Goal: Check status: Check status

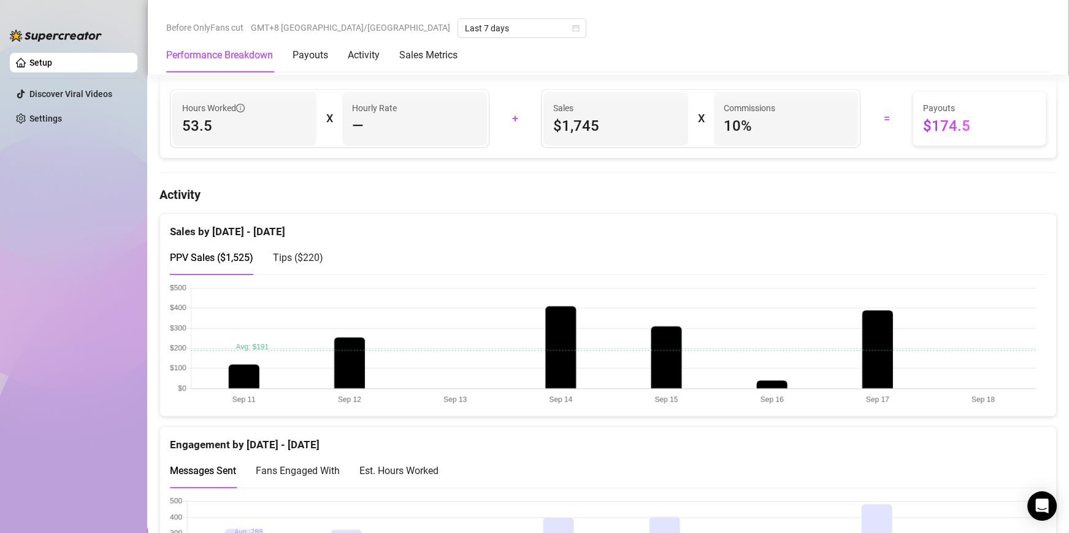
scroll to position [552, 0]
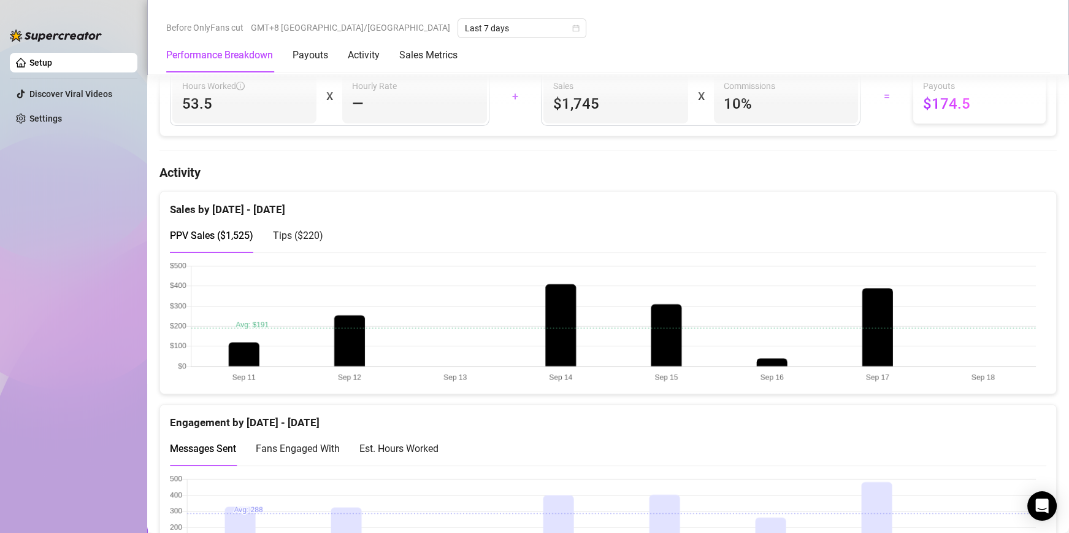
click at [291, 241] on span "Tips ( $220 )" at bounding box center [298, 235] width 50 height 12
click at [158, 237] on div "Sales by [DATE] - [DATE] PPV Sales ( $1,525 ) Tips ( $220 )" at bounding box center [608, 292] width 907 height 203
click at [201, 235] on span "PPV Sales ( $1,525 )" at bounding box center [211, 235] width 83 height 12
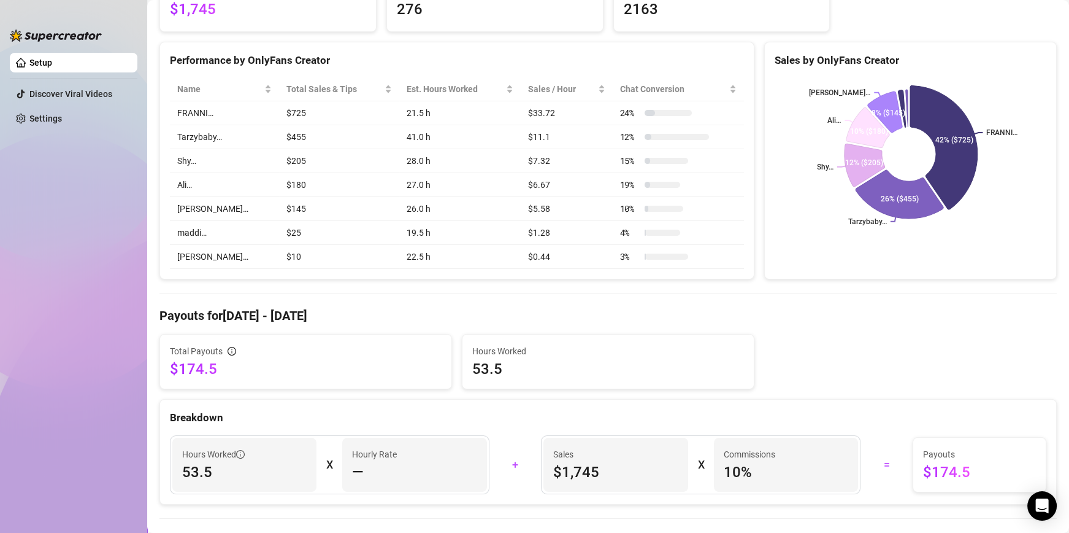
scroll to position [0, 0]
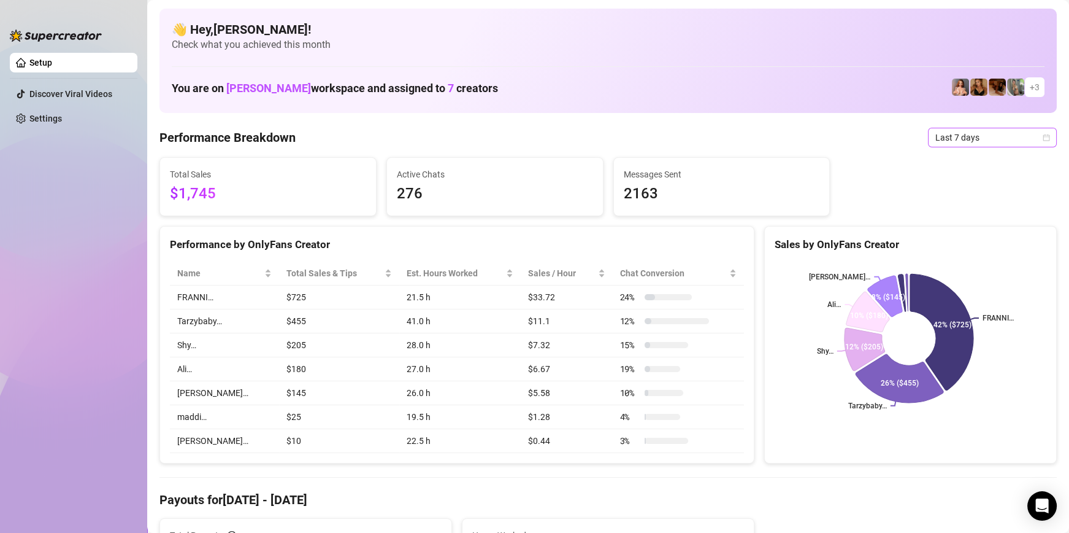
click at [994, 146] on span "Last 7 days" at bounding box center [993, 137] width 114 height 18
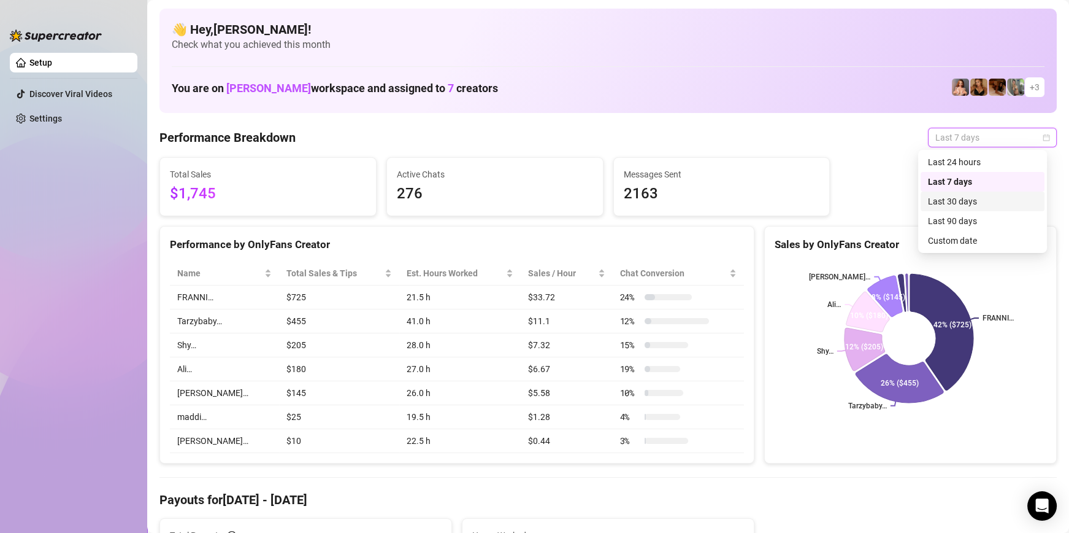
click at [964, 244] on div "Custom date" at bounding box center [982, 240] width 109 height 13
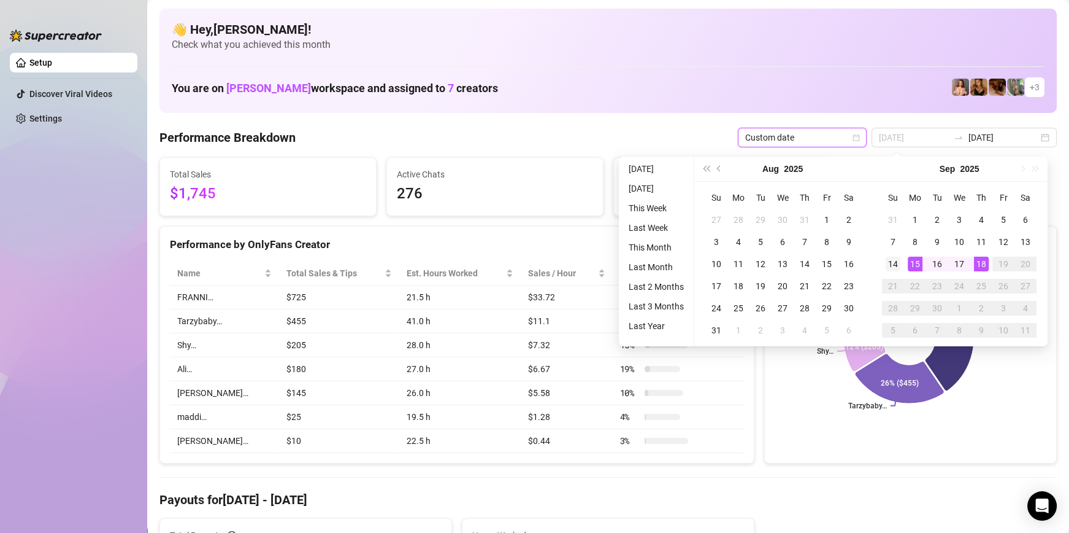
type input "[DATE]"
click at [895, 258] on div "14" at bounding box center [893, 263] width 15 height 15
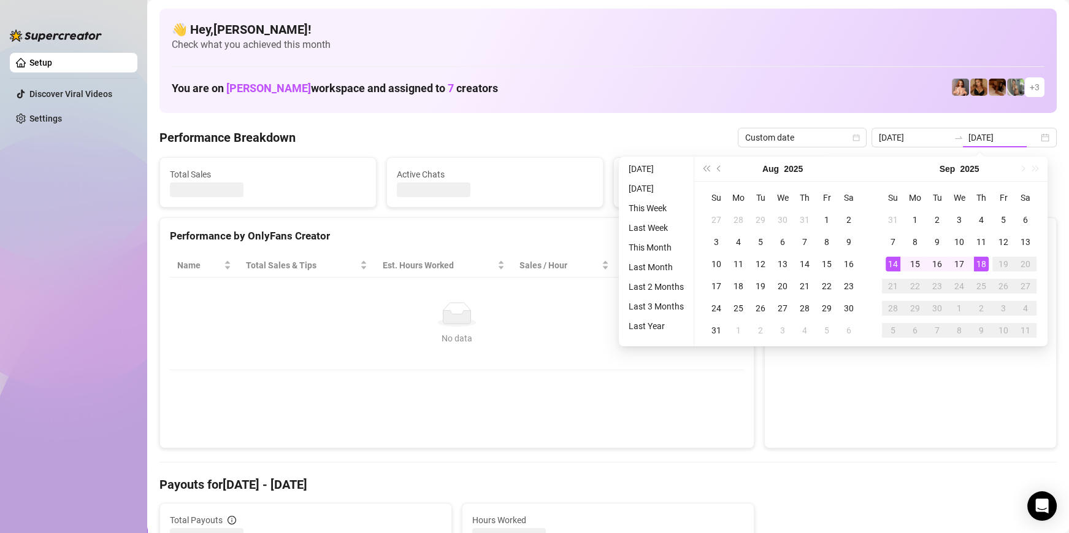
type input "[DATE]"
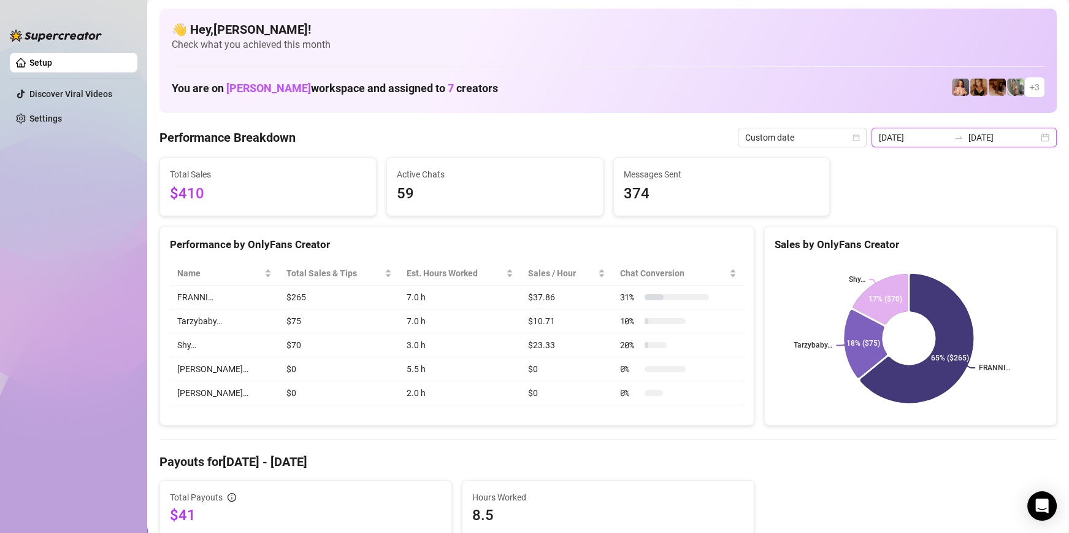
click at [998, 143] on input "[DATE]" at bounding box center [1004, 137] width 70 height 13
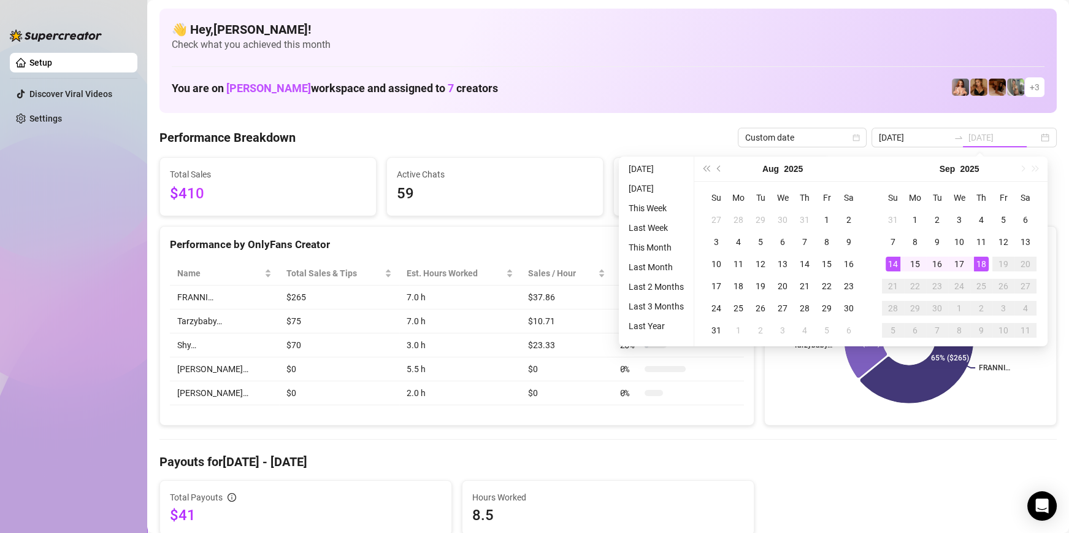
click at [985, 267] on div "18" at bounding box center [981, 263] width 15 height 15
type input "[DATE]"
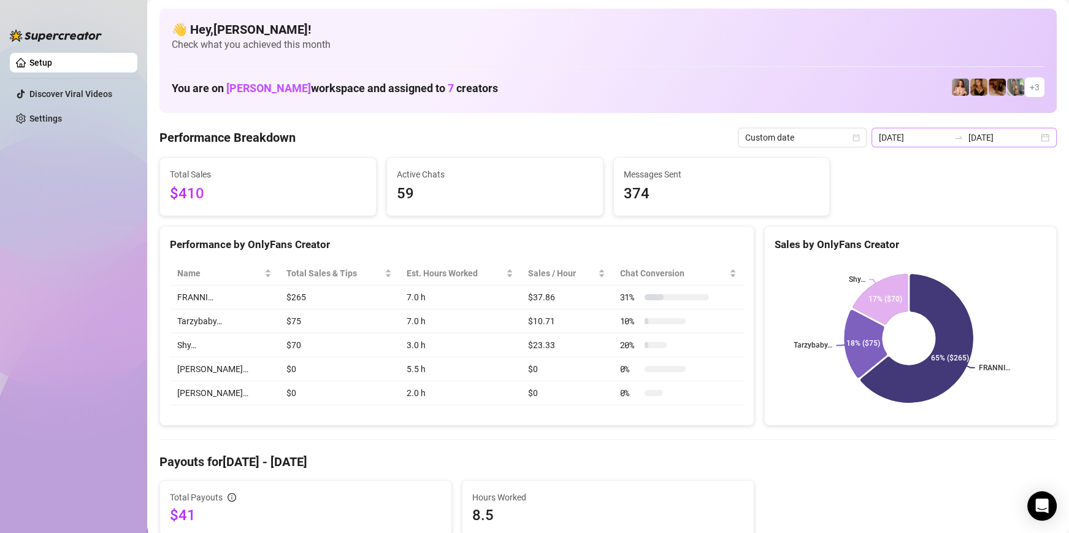
click at [963, 134] on div at bounding box center [959, 138] width 20 height 10
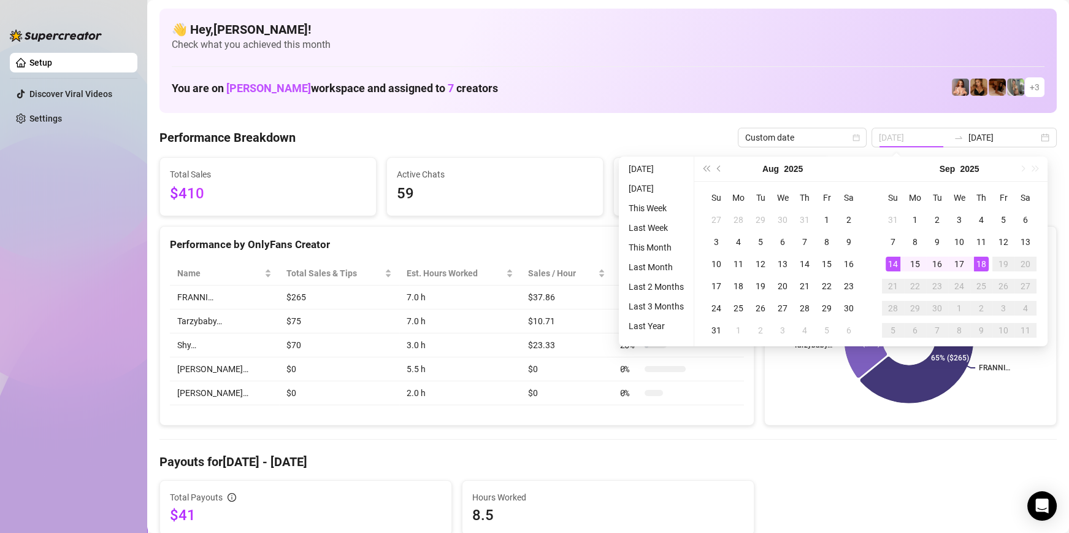
click at [984, 269] on div "18" at bounding box center [981, 263] width 15 height 15
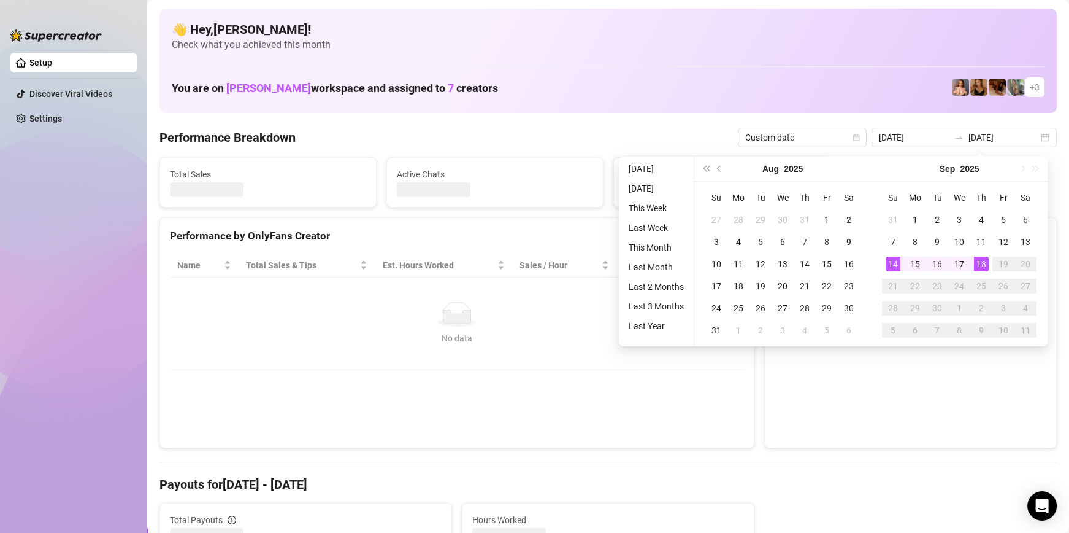
type input "[DATE]"
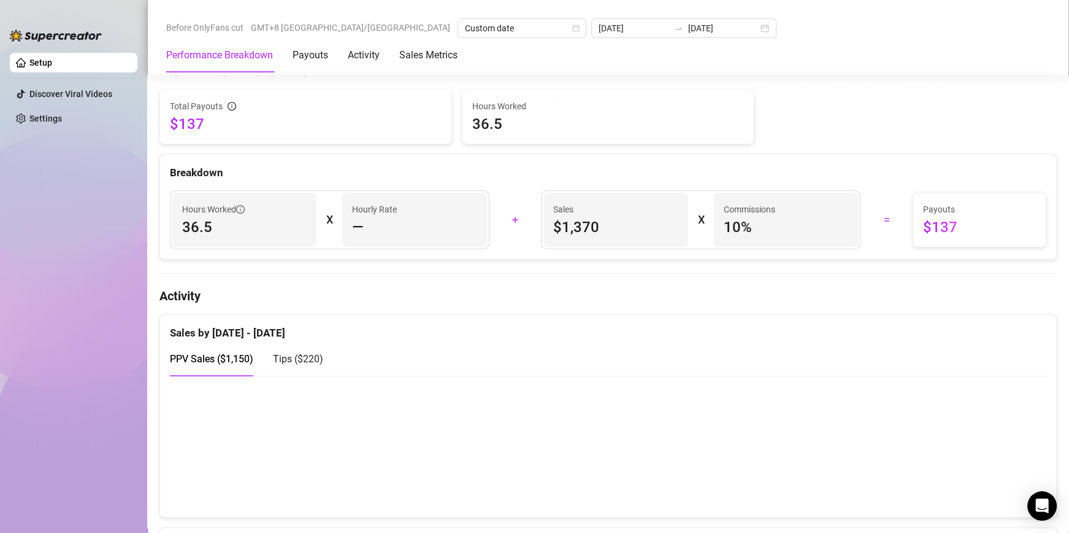
scroll to position [499, 0]
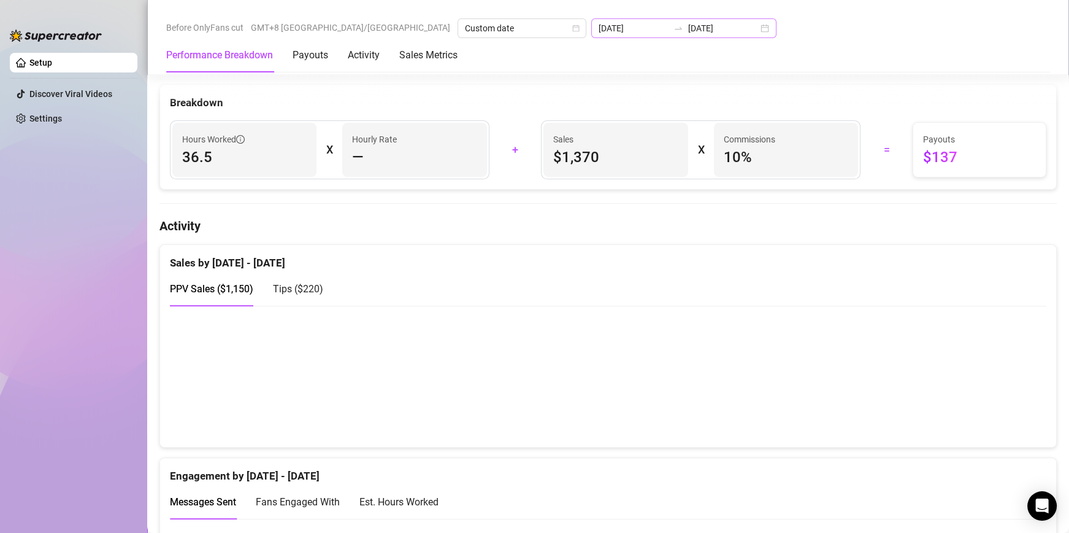
click at [591, 33] on div "[DATE] [DATE]" at bounding box center [683, 28] width 185 height 20
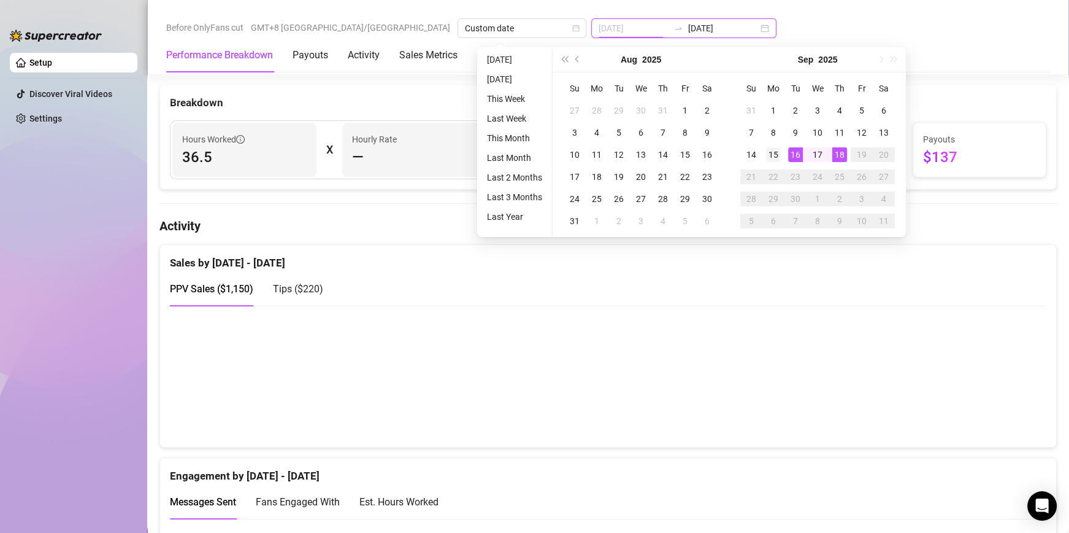
type input "[DATE]"
click at [777, 158] on div "15" at bounding box center [773, 154] width 15 height 15
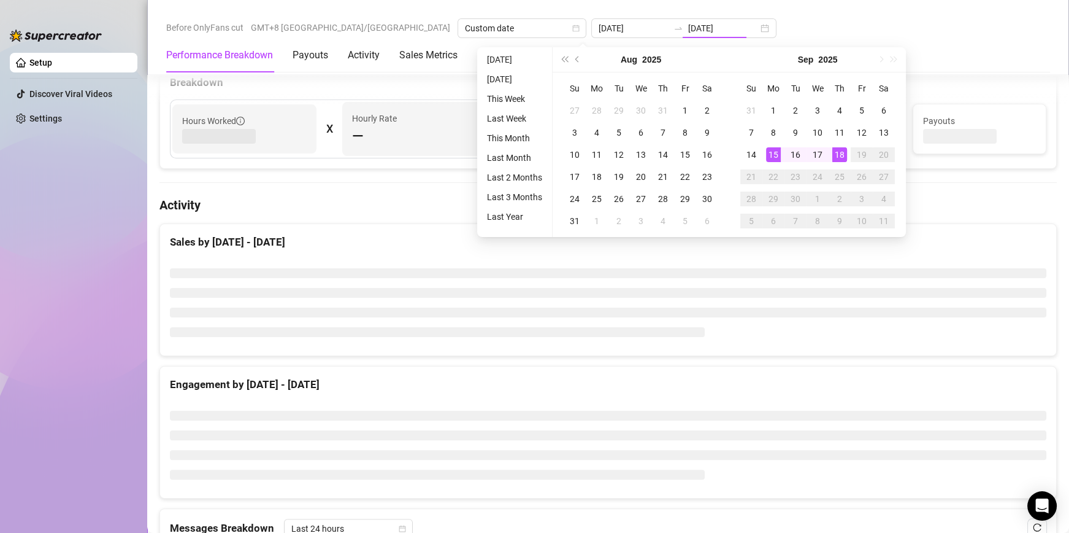
type input "[DATE]"
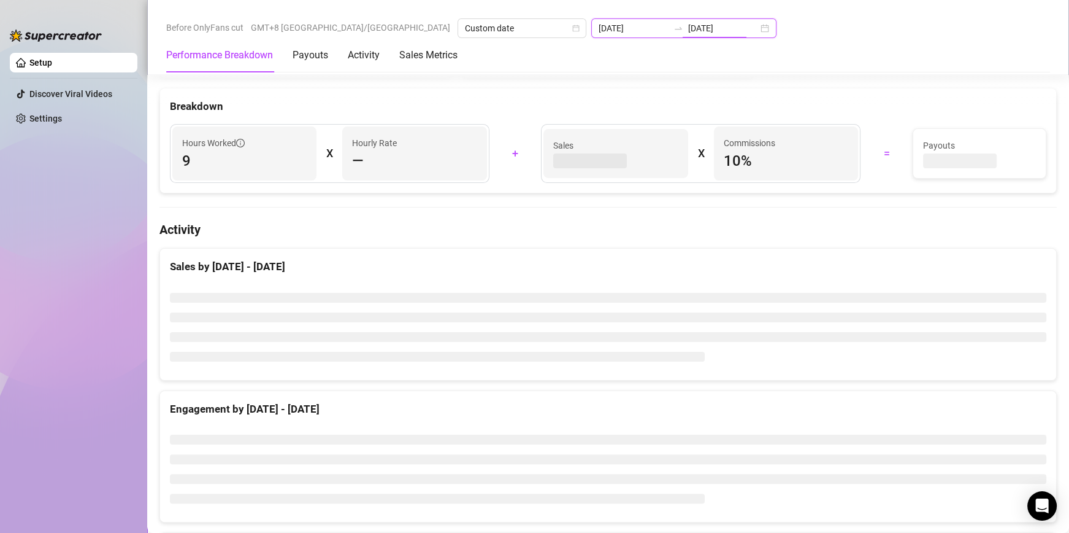
click at [688, 33] on input "[DATE]" at bounding box center [723, 27] width 70 height 13
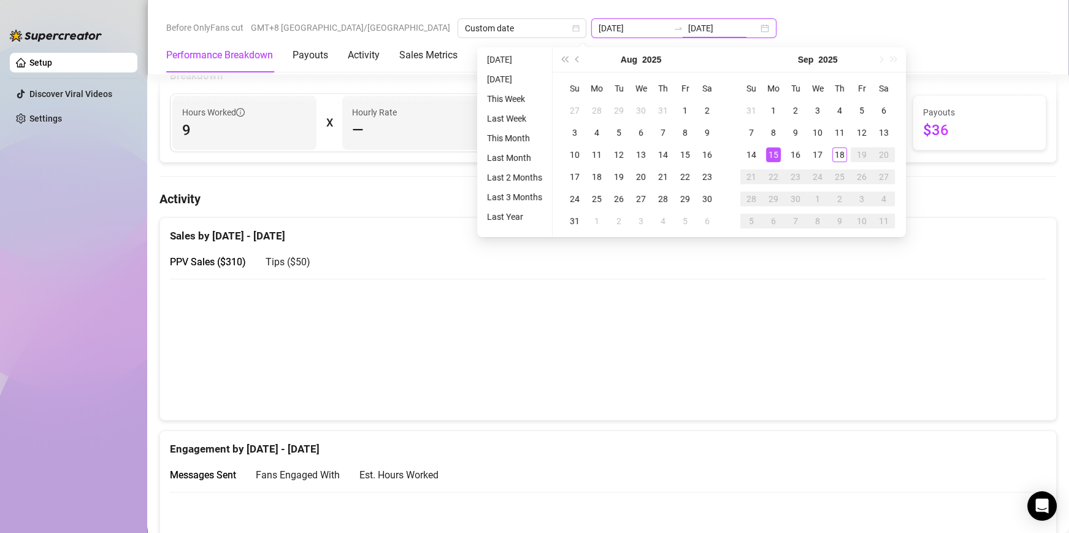
scroll to position [457, 0]
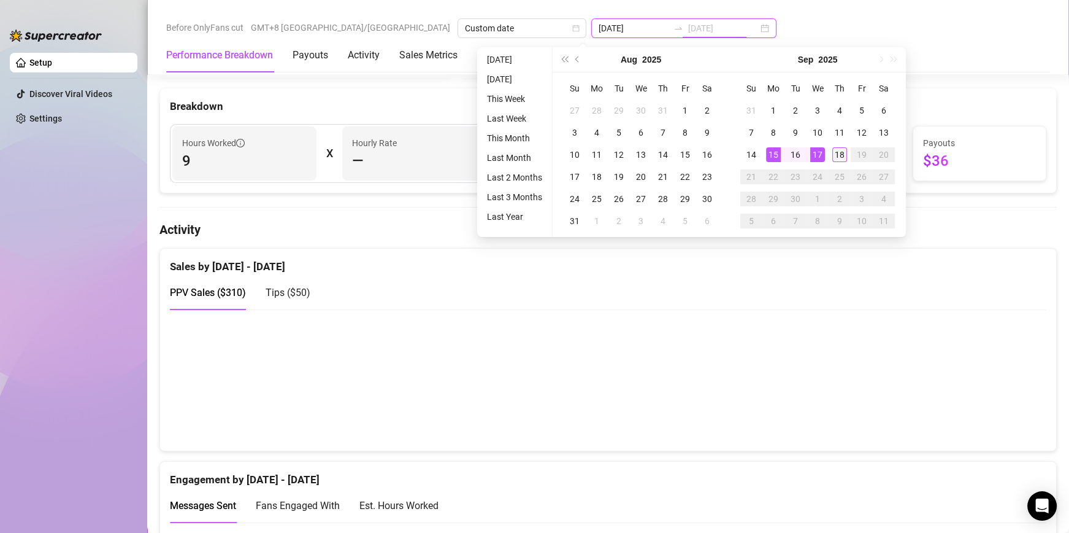
type input "[DATE]"
click at [836, 158] on div "18" at bounding box center [840, 154] width 15 height 15
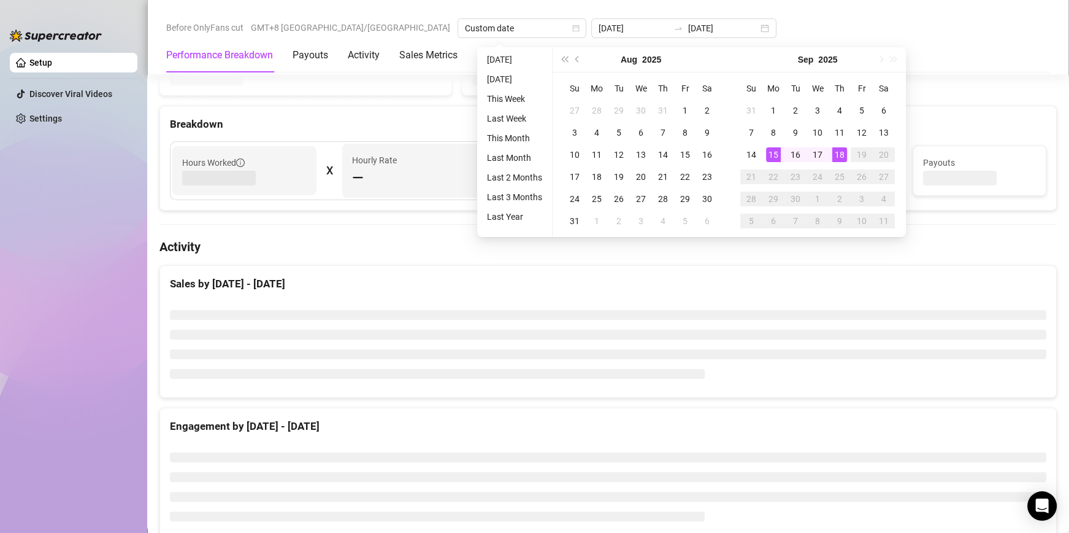
type input "[DATE]"
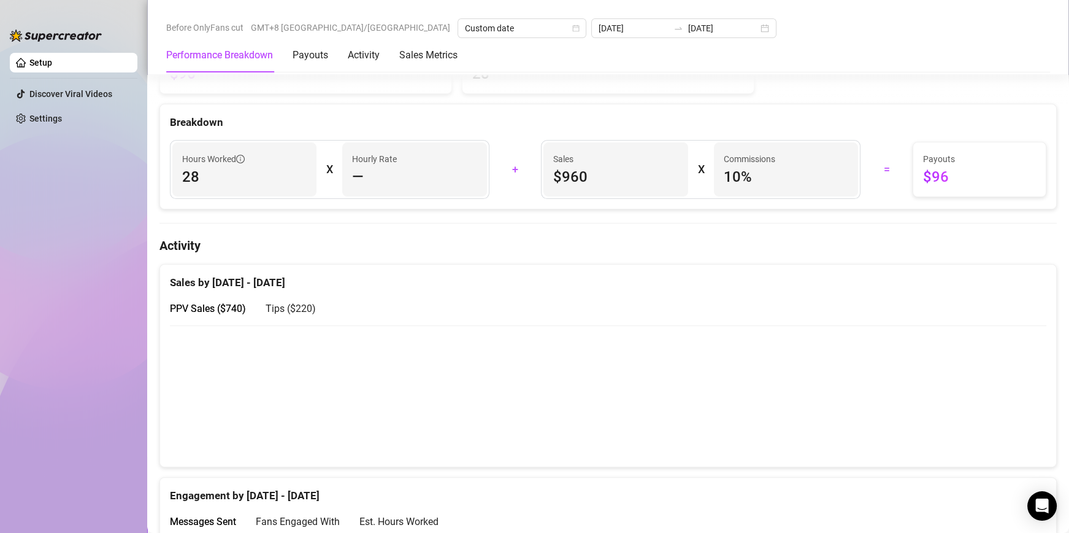
scroll to position [499, 0]
